Goal: Transaction & Acquisition: Purchase product/service

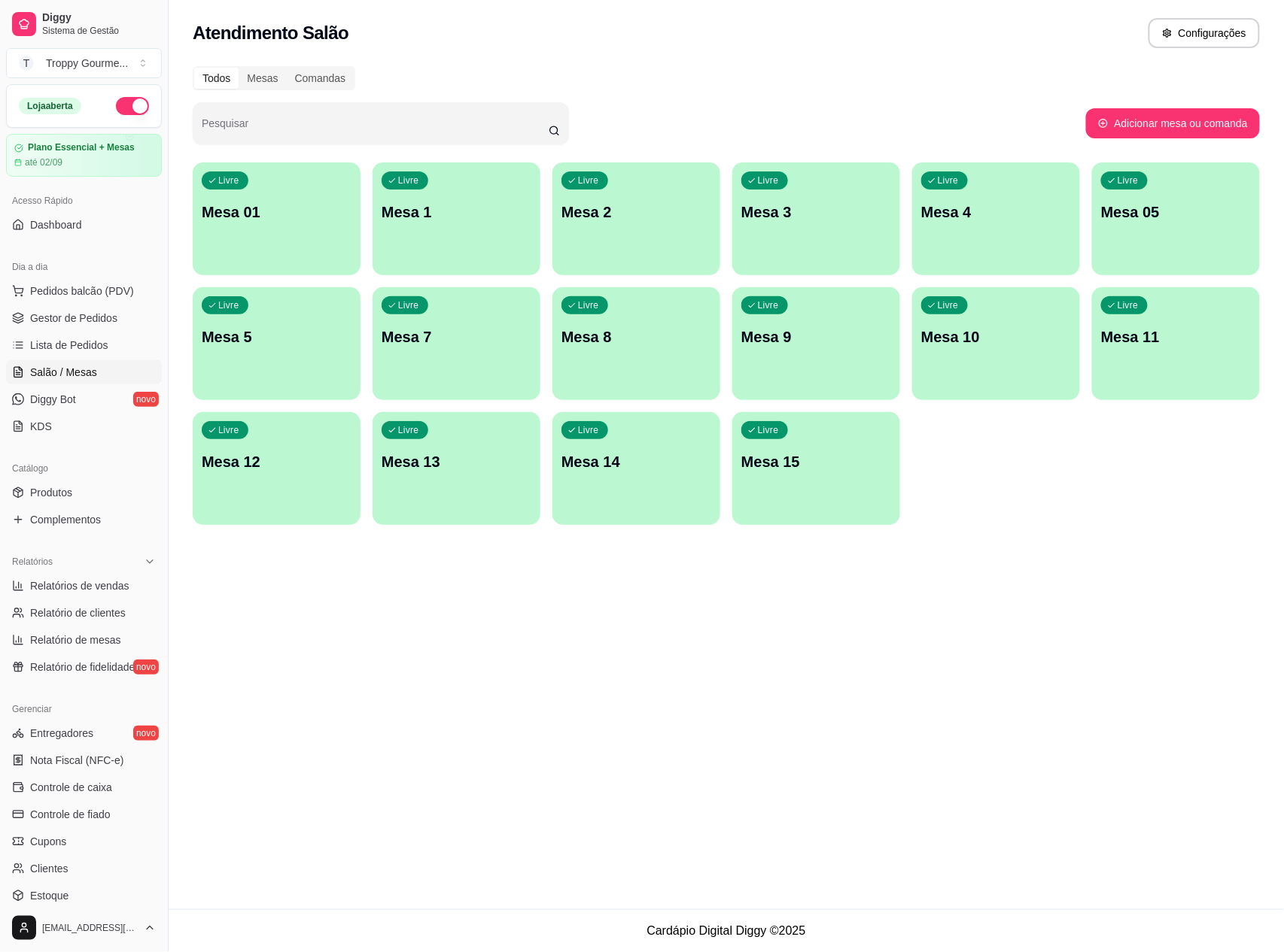
click at [473, 205] on div "Livre Mesa 1" at bounding box center [456, 209] width 168 height 95
click at [307, 229] on div "Livre Mesa 01" at bounding box center [276, 209] width 162 height 92
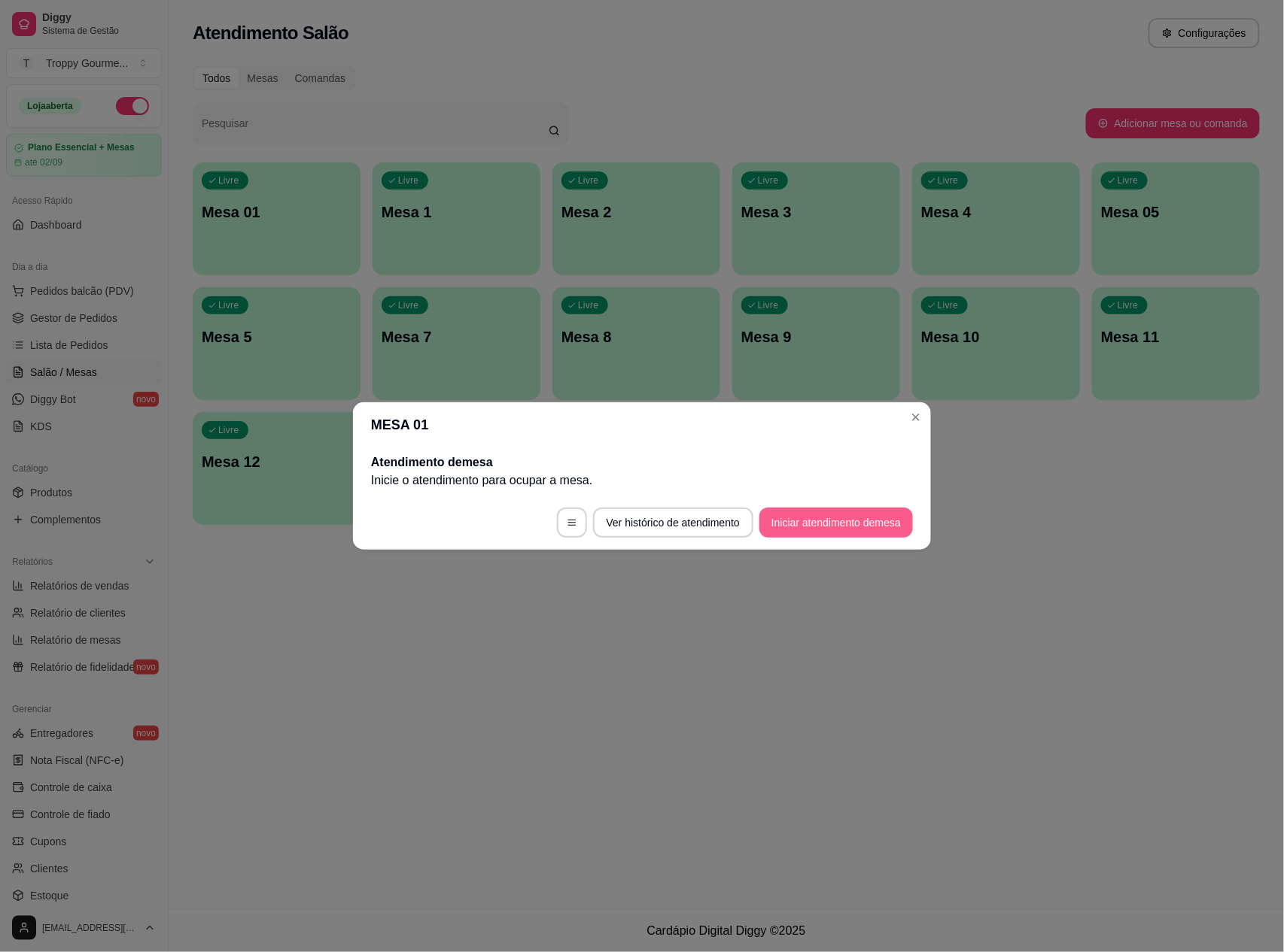
click at [831, 518] on button "Iniciar atendimento de mesa" at bounding box center [835, 523] width 153 height 30
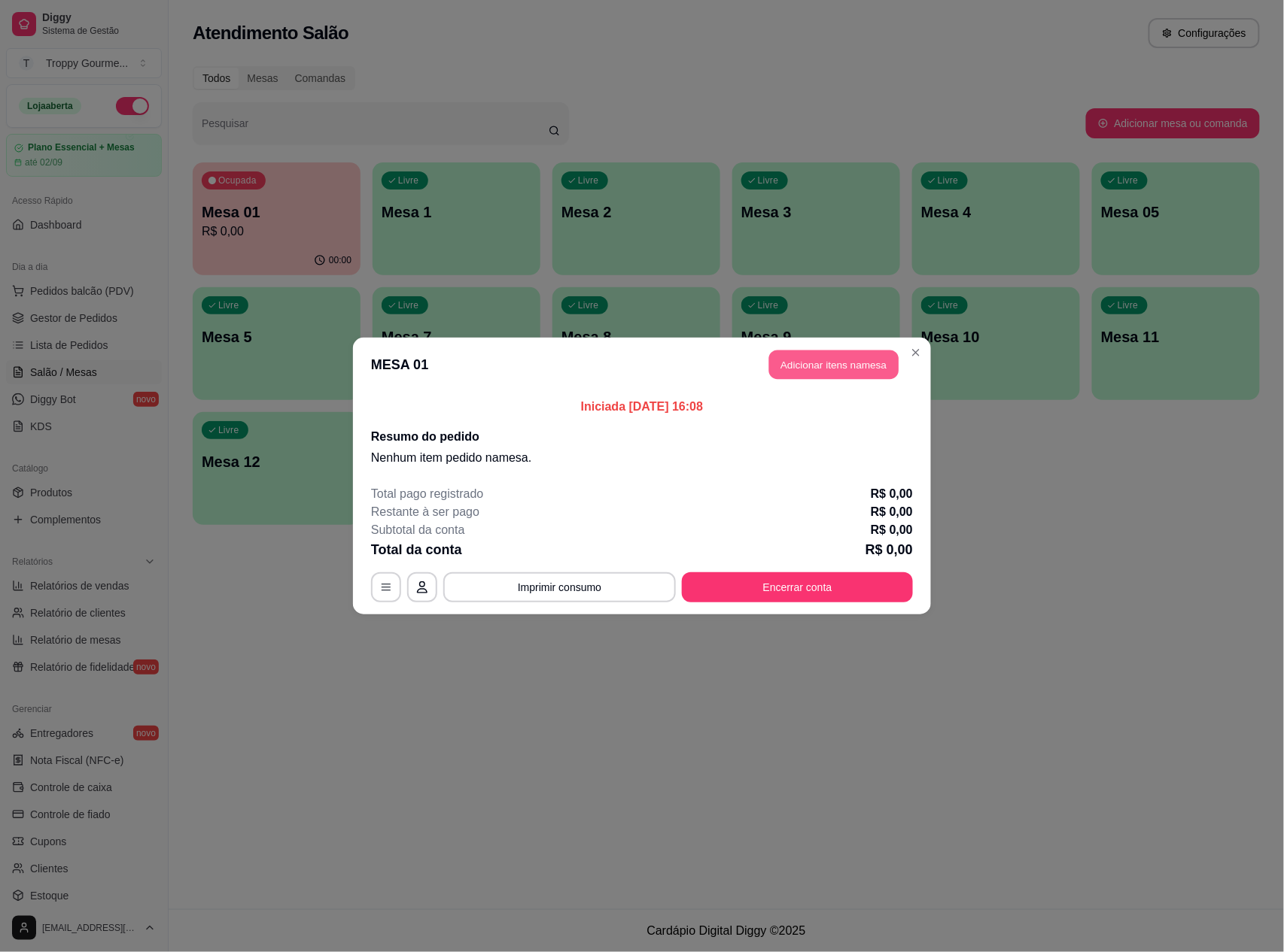
click at [813, 359] on button "Adicionar itens na mesa" at bounding box center [834, 365] width 129 height 29
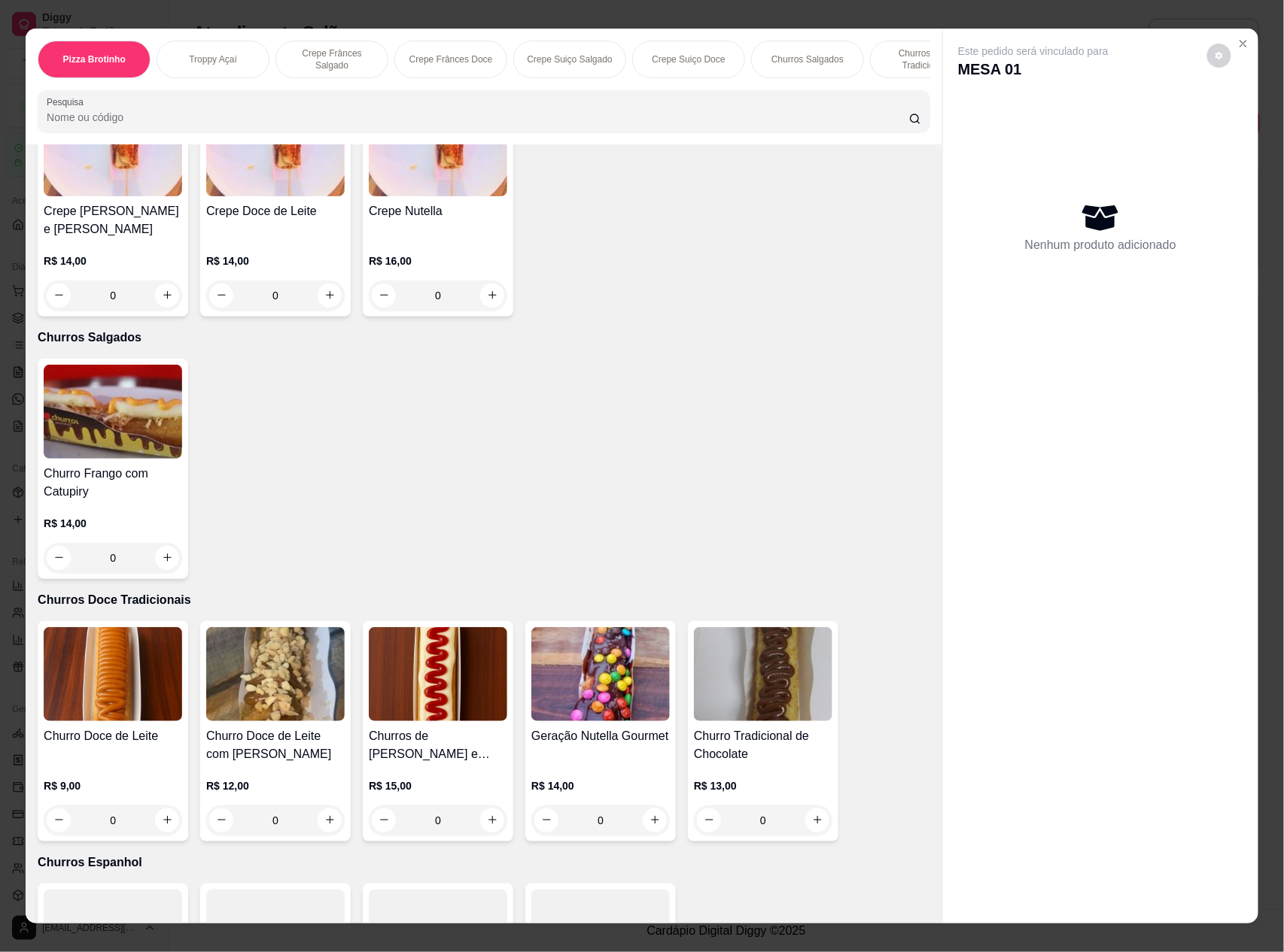
scroll to position [2006, 0]
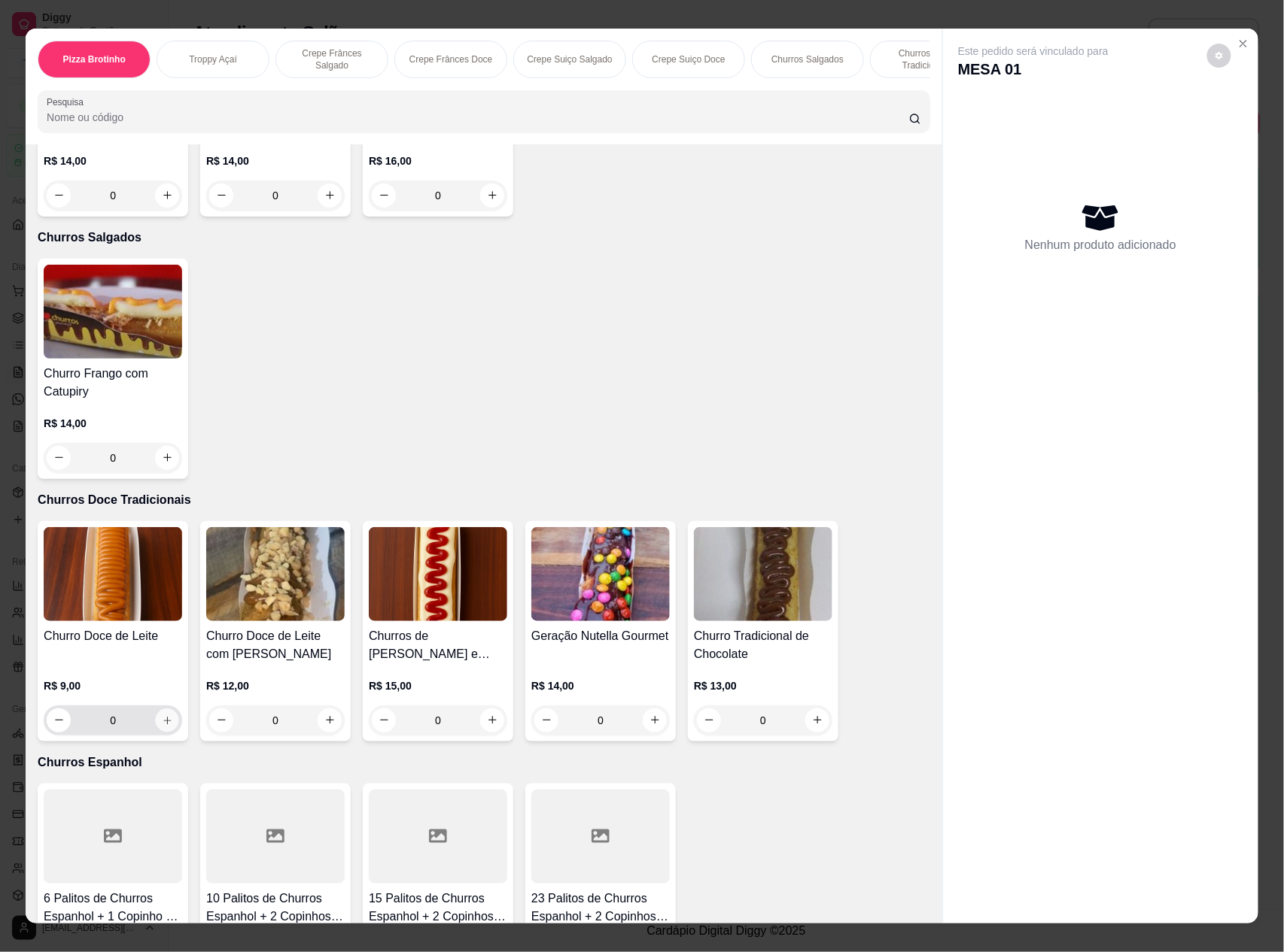
click at [155, 720] on button "increase-product-quantity" at bounding box center [167, 720] width 23 height 23
type input "1"
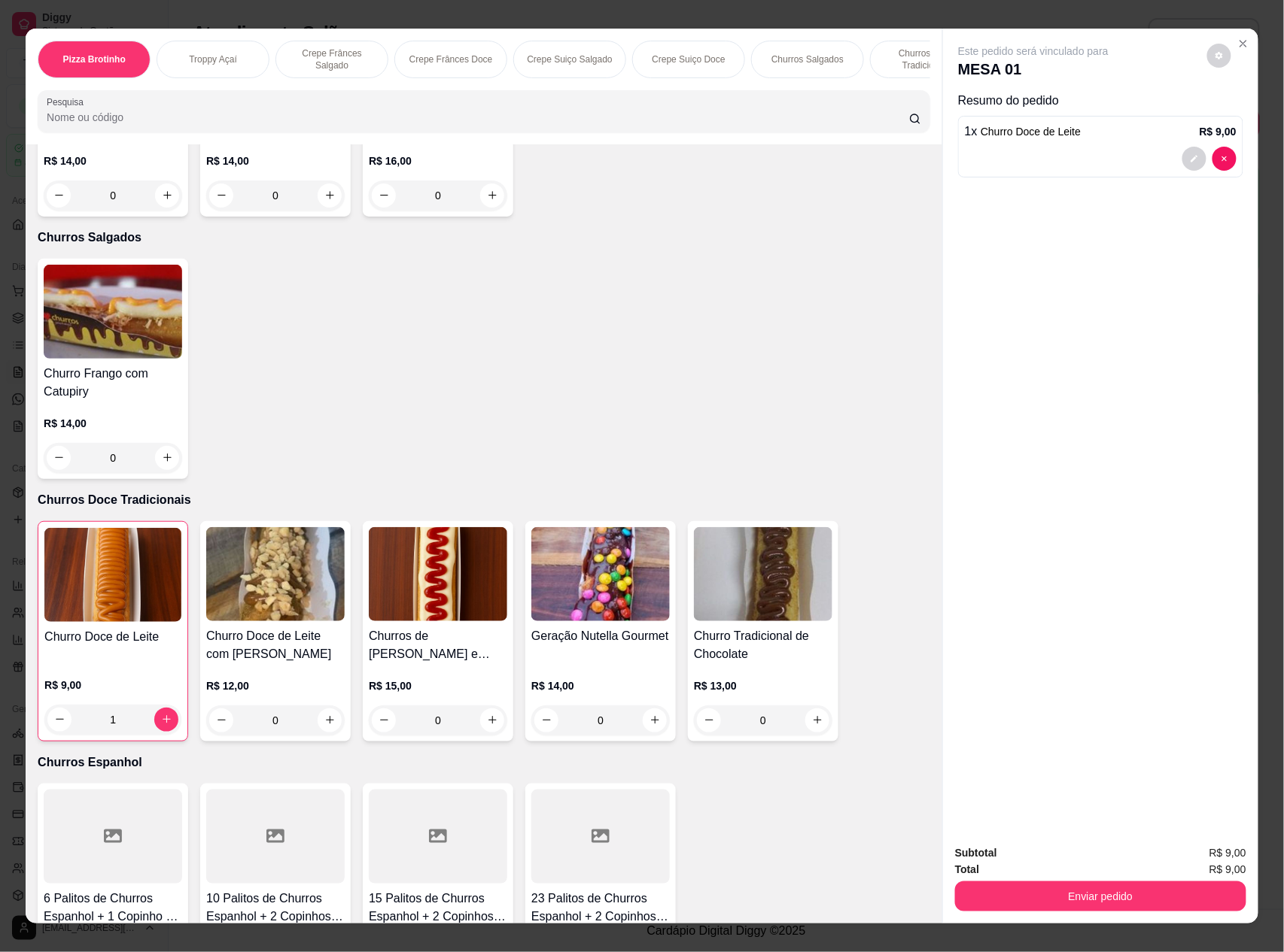
scroll to position [2206, 0]
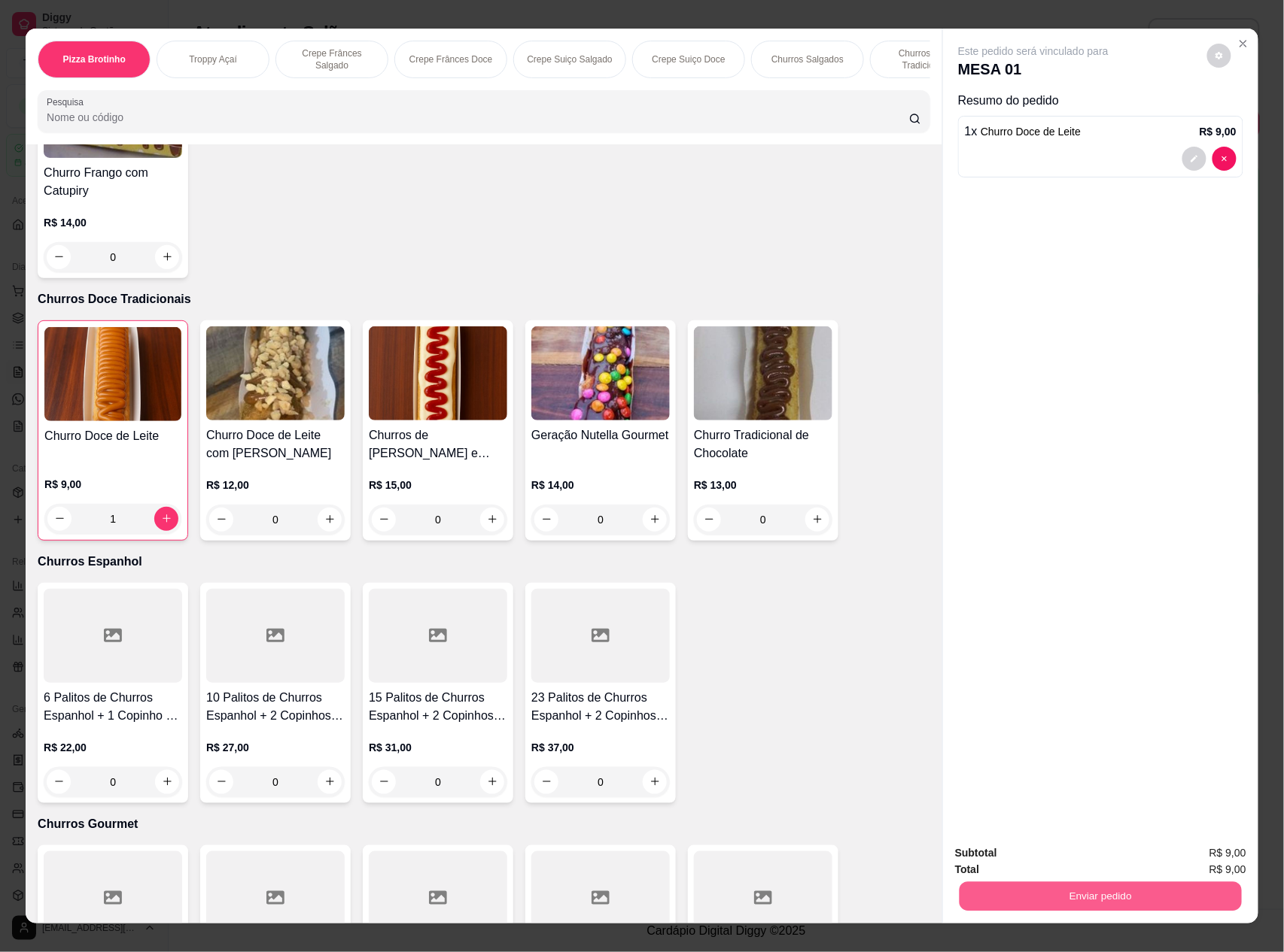
click at [1102, 907] on button "Enviar pedido" at bounding box center [1100, 897] width 283 height 29
click at [996, 854] on button "Não registrar e enviar pedido" at bounding box center [1049, 860] width 152 height 28
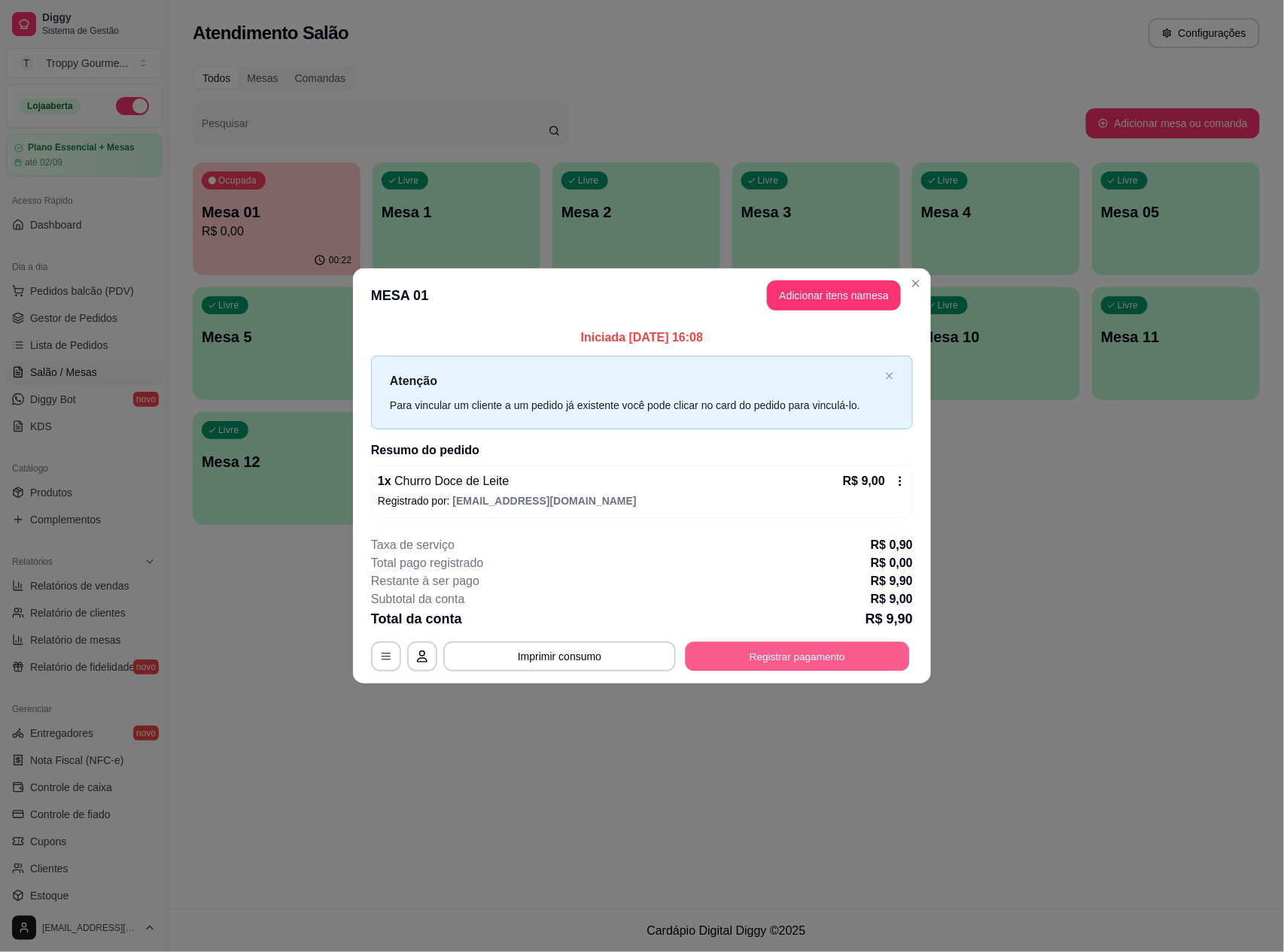
click at [731, 656] on button "Registrar pagamento" at bounding box center [797, 656] width 224 height 29
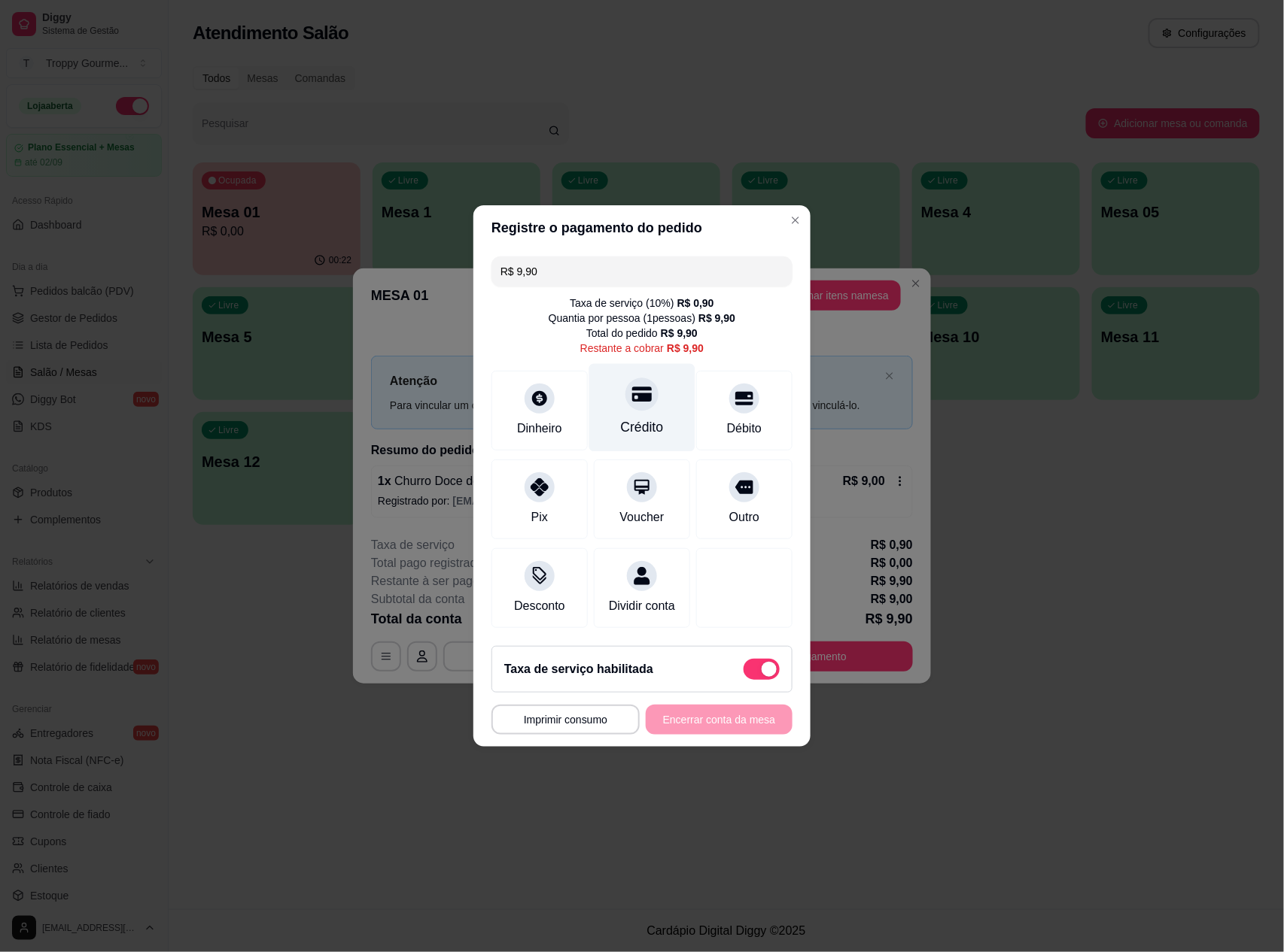
click at [632, 417] on div "Crédito" at bounding box center [642, 426] width 43 height 19
type input "R$ 0,00"
